Goal: Find specific page/section: Find specific page/section

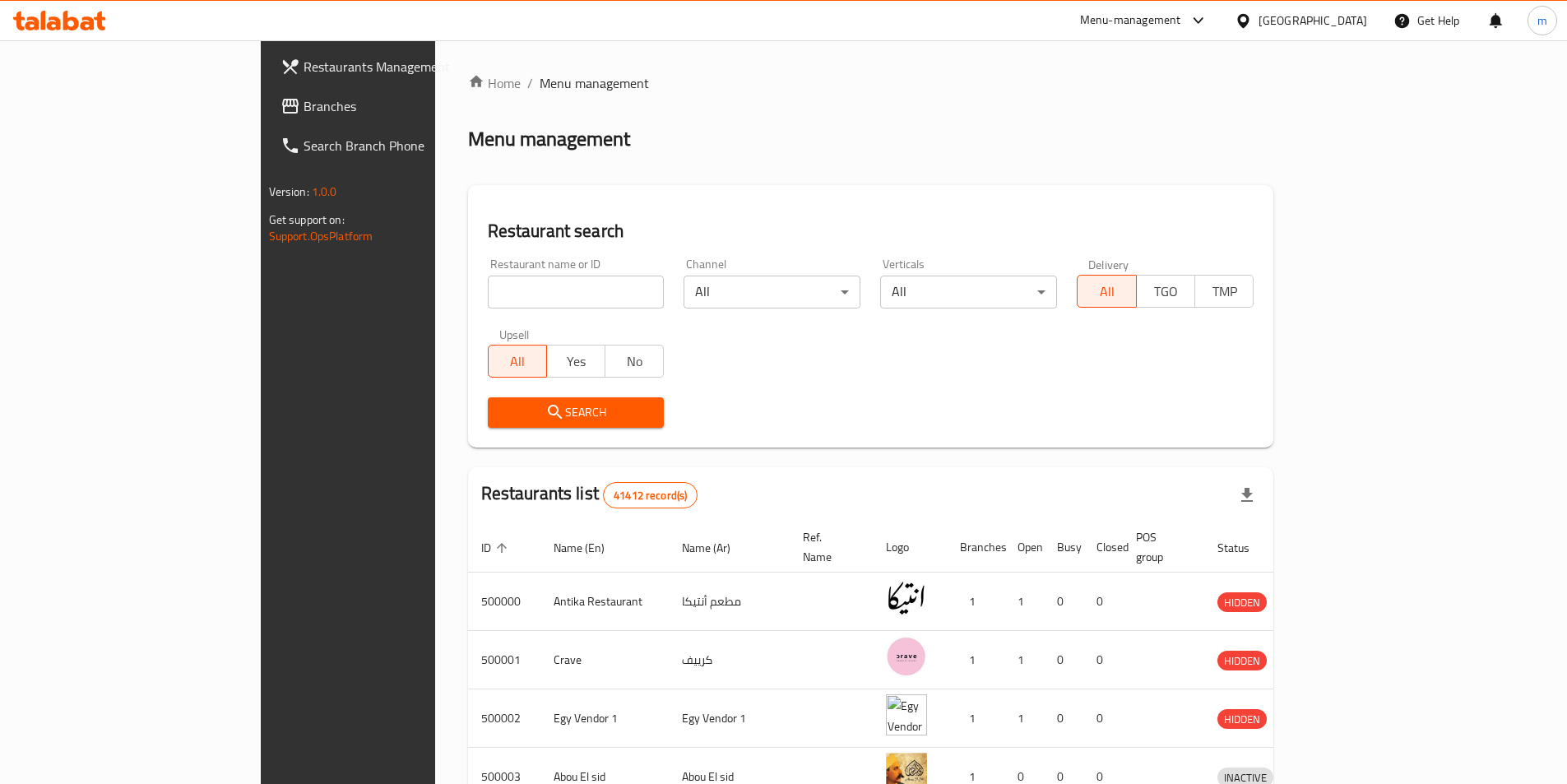
click at [1348, 8] on div "[GEOGRAPHIC_DATA]" at bounding box center [1300, 20] width 158 height 40
click at [1342, 25] on div "[GEOGRAPHIC_DATA]" at bounding box center [1312, 20] width 108 height 19
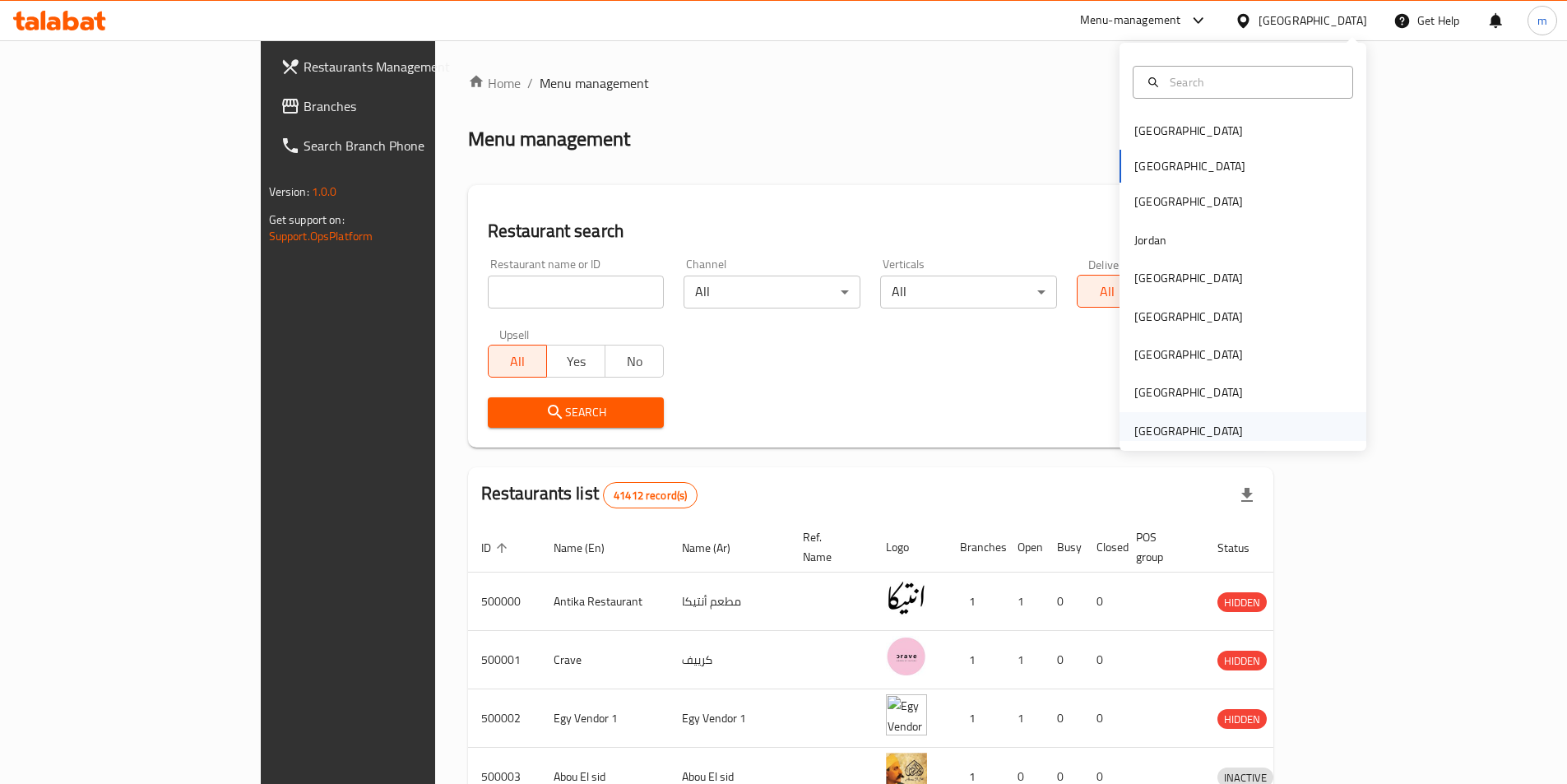
click at [1204, 439] on div "[GEOGRAPHIC_DATA]" at bounding box center [1188, 431] width 108 height 19
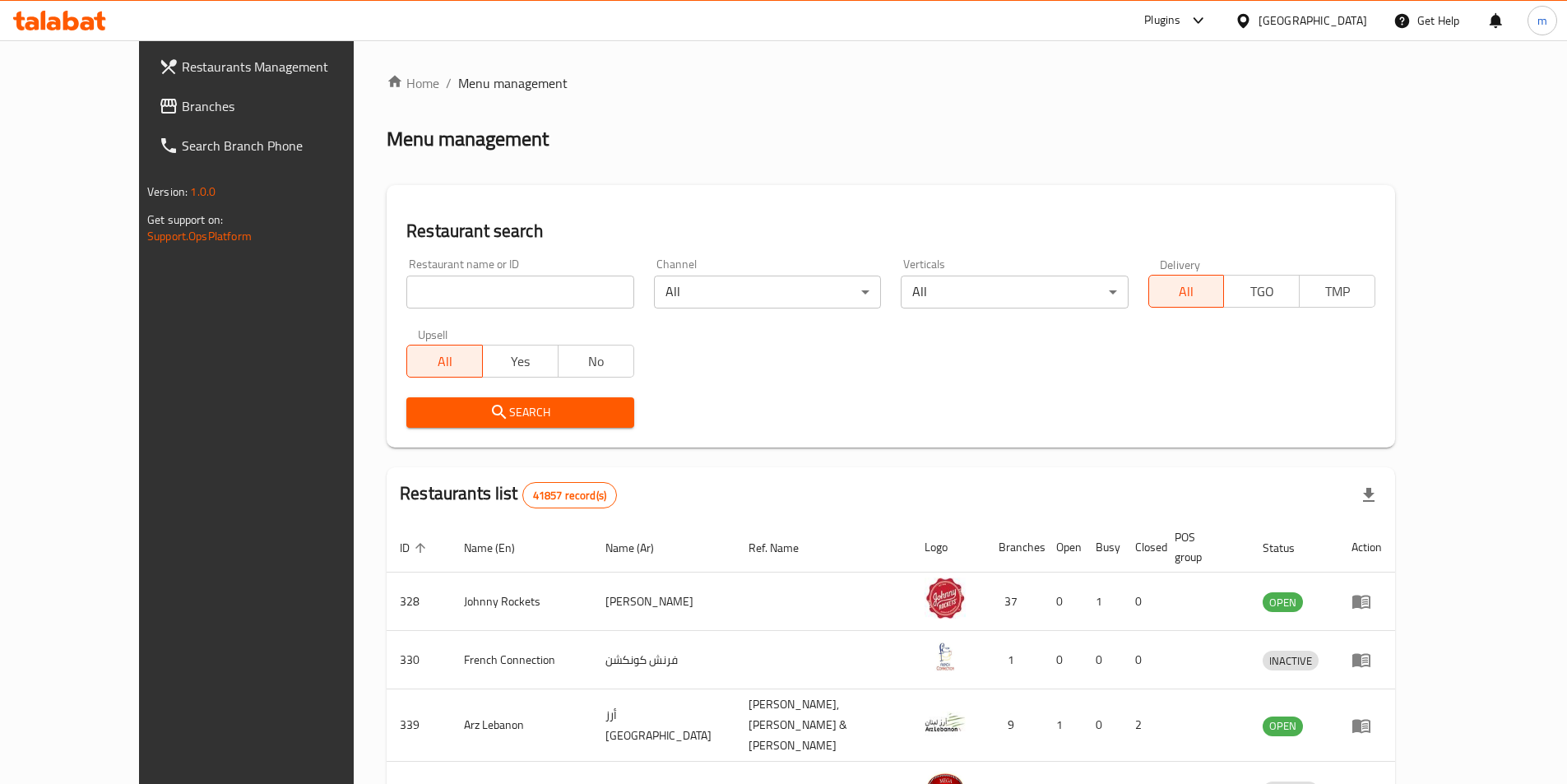
click at [145, 123] on link "Branches" at bounding box center [272, 106] width 255 height 40
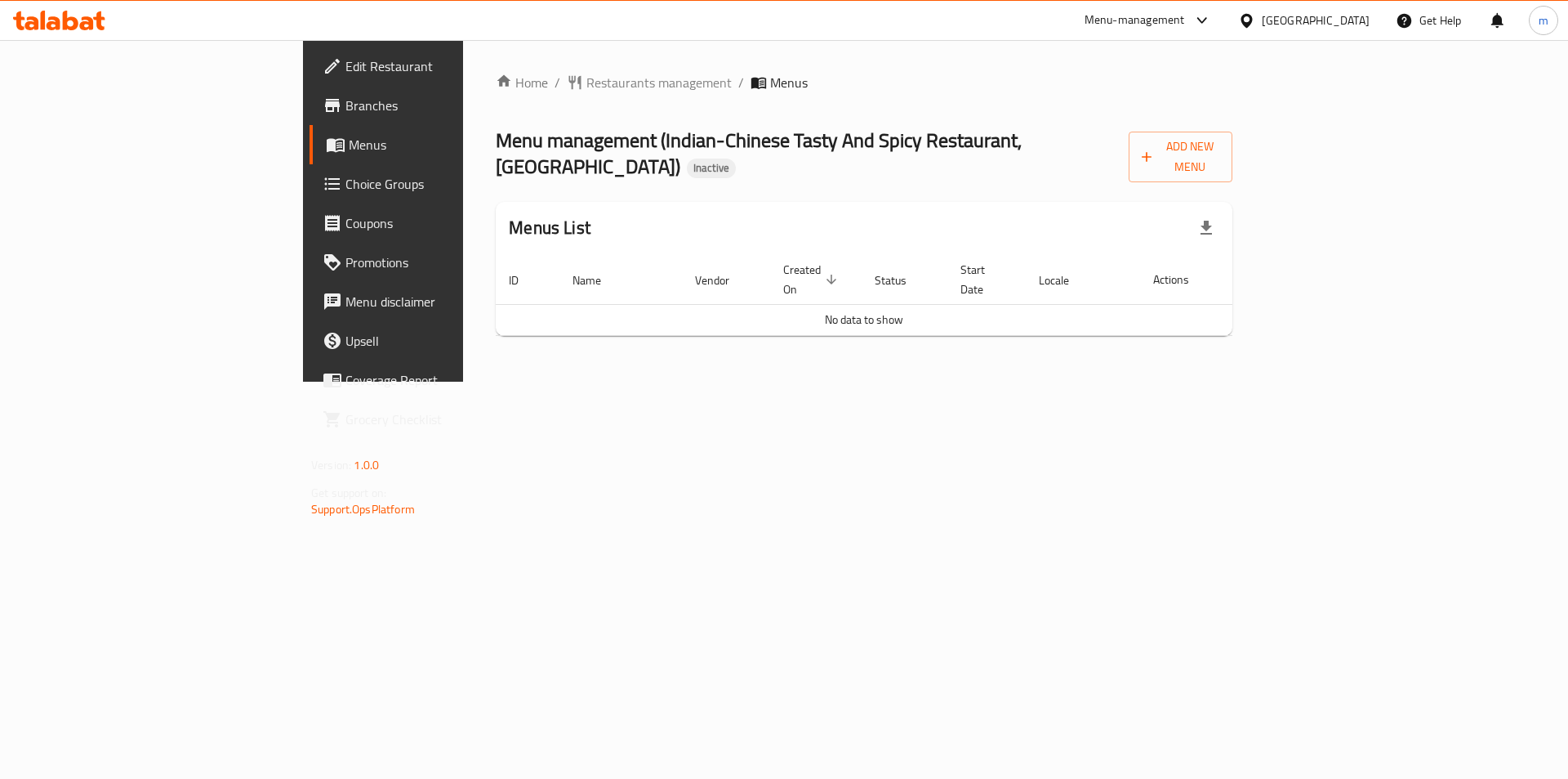
click at [346, 103] on span "Branches" at bounding box center [449, 105] width 207 height 19
